Goal: Use online tool/utility

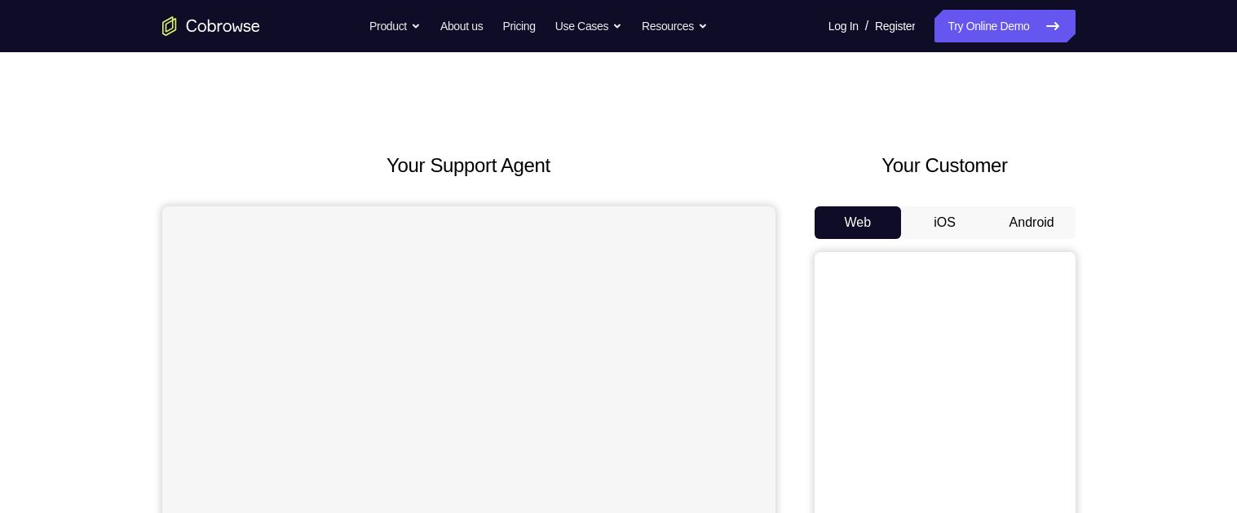
scroll to position [7, 0]
click at [1033, 225] on button "Android" at bounding box center [1031, 221] width 87 height 33
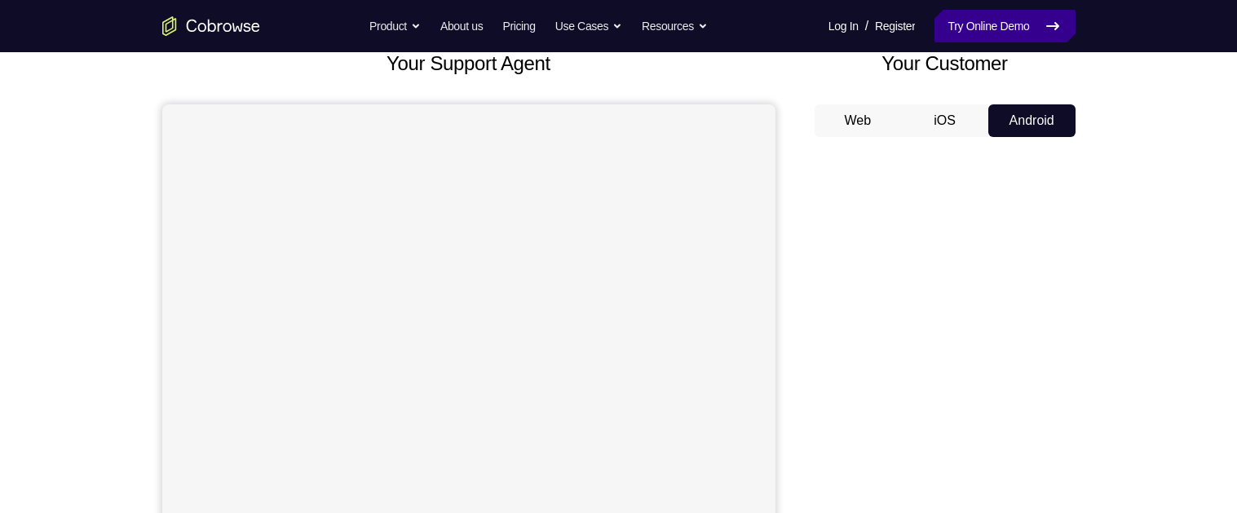
scroll to position [118, 0]
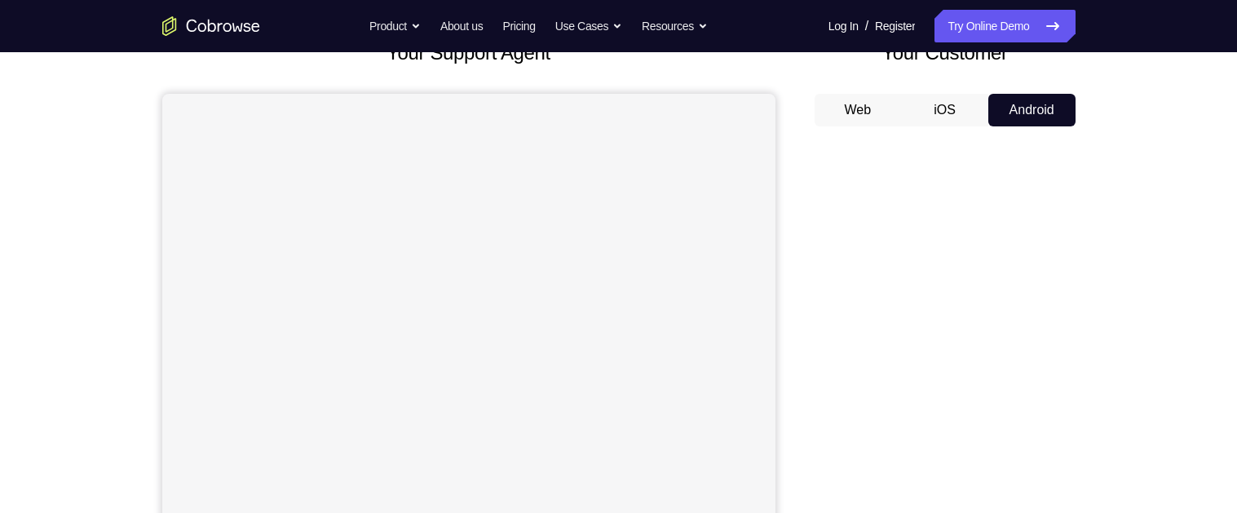
click at [943, 103] on button "iOS" at bounding box center [944, 110] width 87 height 33
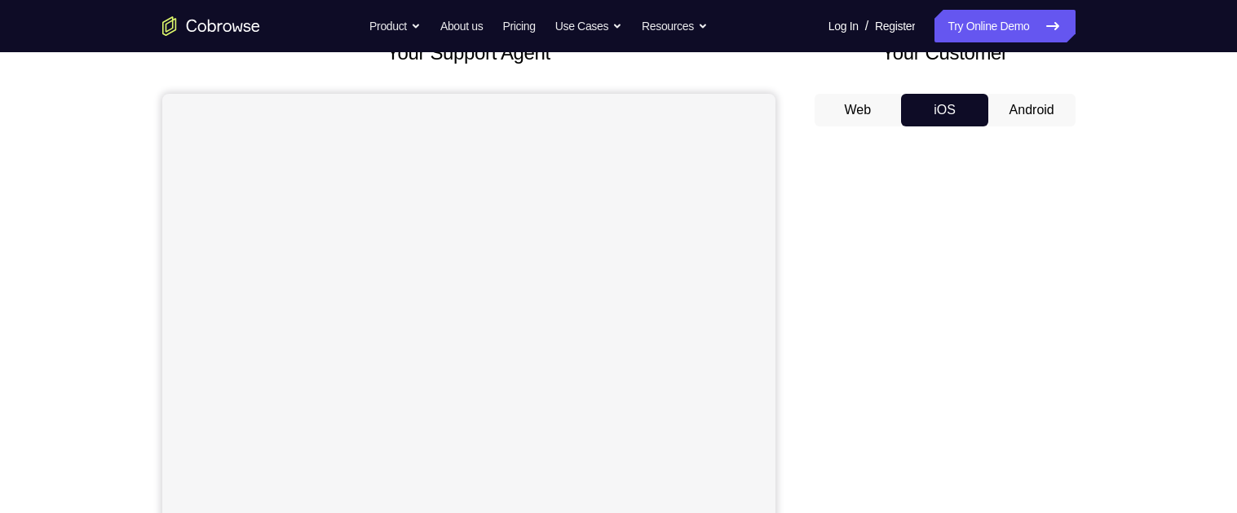
click at [860, 104] on button "Web" at bounding box center [858, 110] width 87 height 33
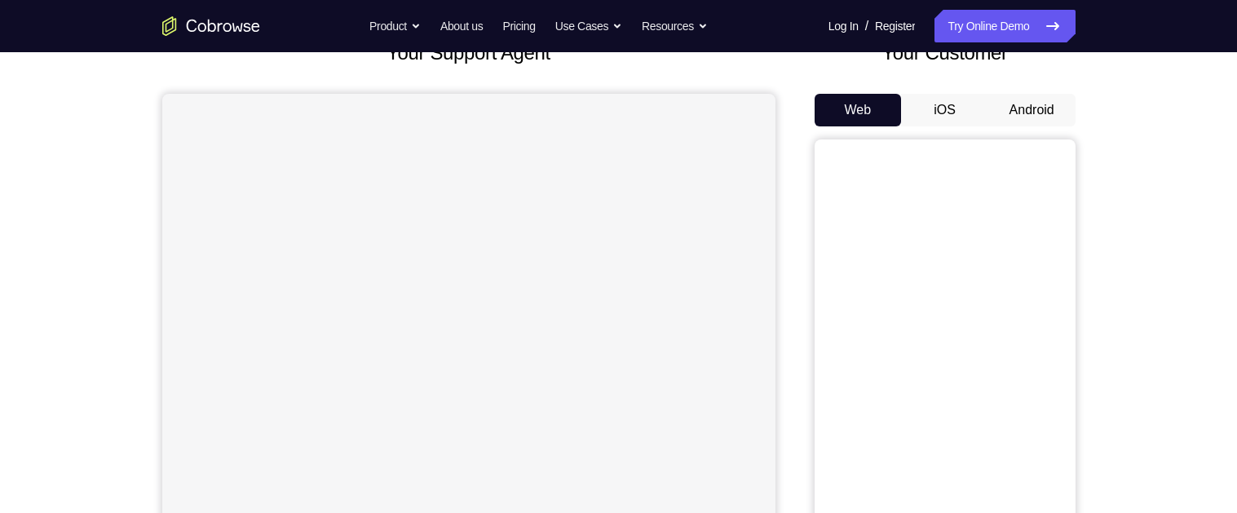
click at [1026, 108] on button "Android" at bounding box center [1031, 110] width 87 height 33
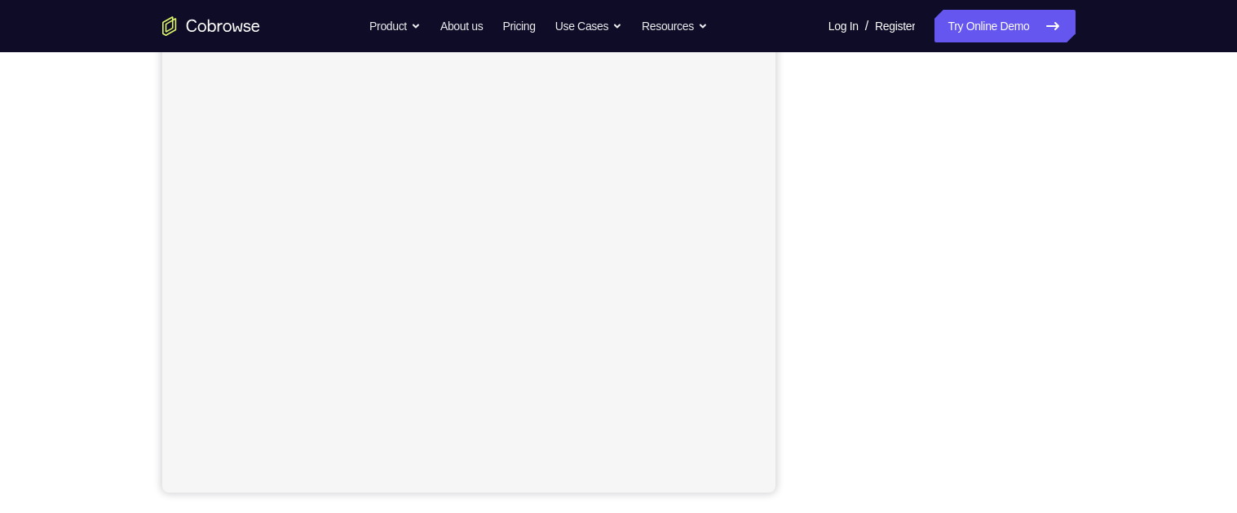
scroll to position [263, 0]
